Goal: Go to known website: Access a specific website the user already knows

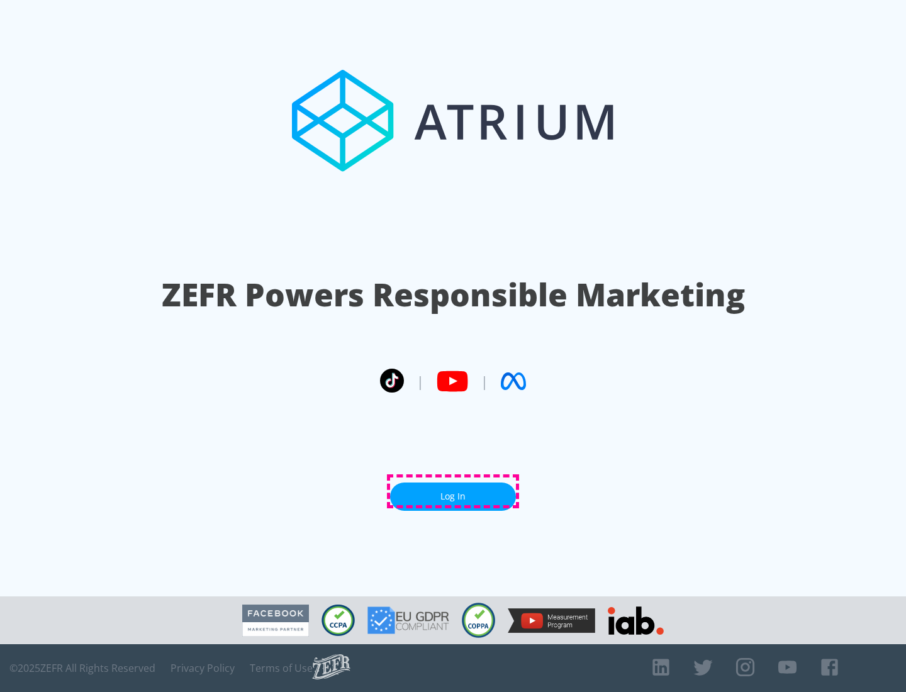
click at [453, 491] on link "Log In" at bounding box center [453, 497] width 126 height 28
